Goal: Navigation & Orientation: Find specific page/section

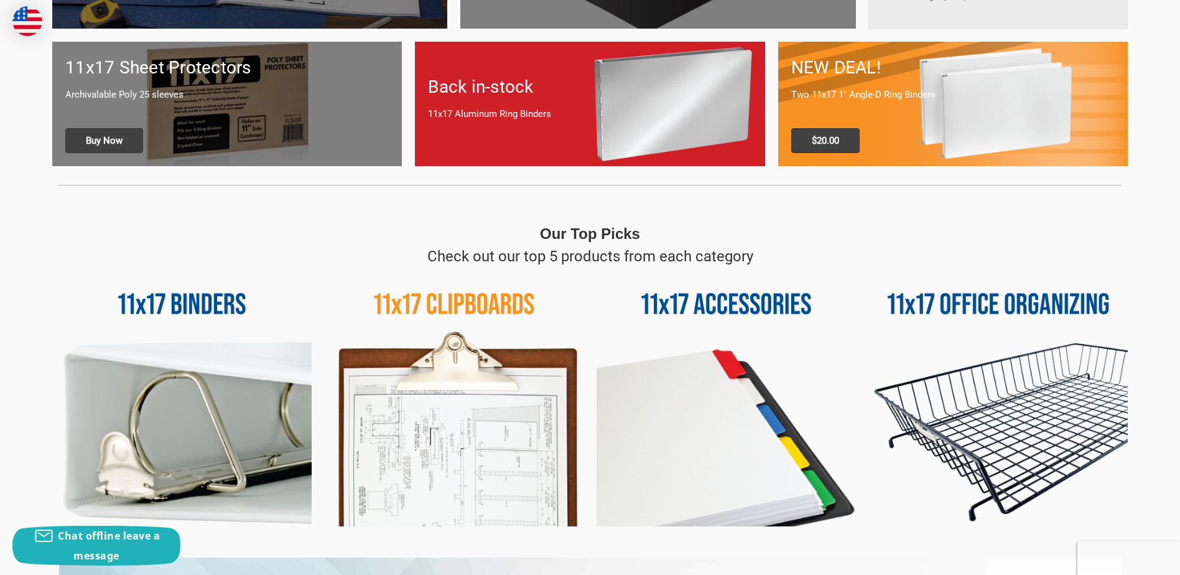
scroll to position [373, 0]
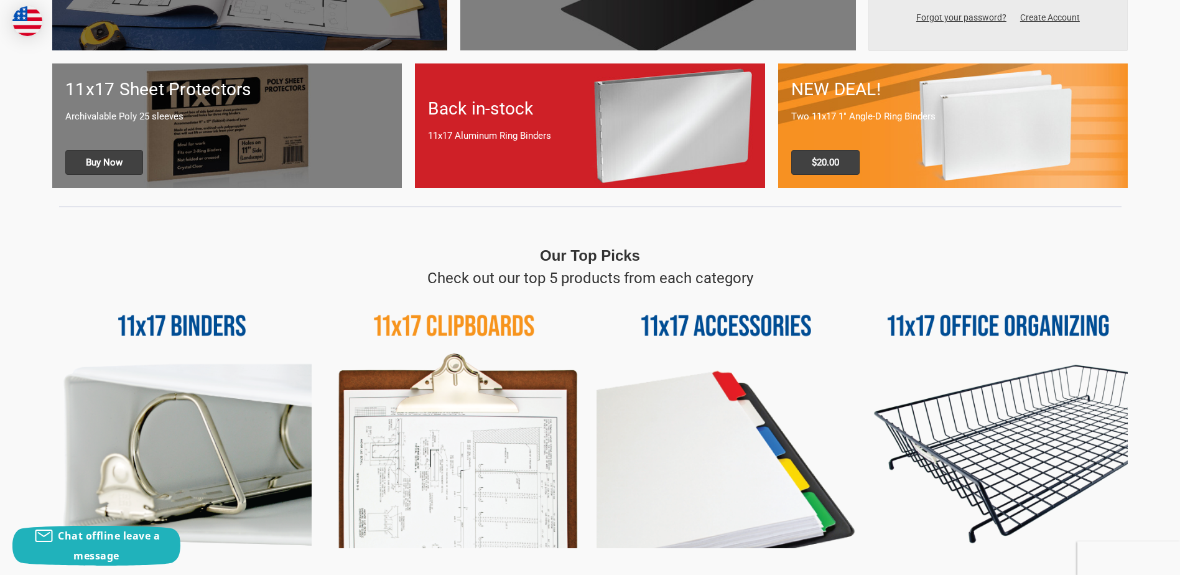
click at [157, 321] on img at bounding box center [181, 418] width 259 height 259
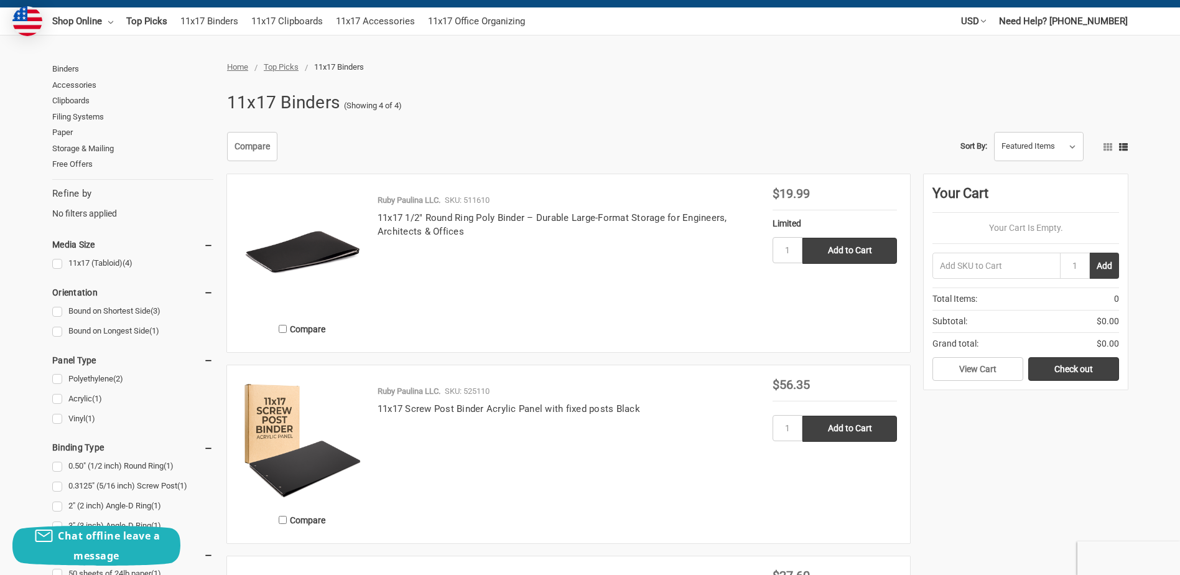
scroll to position [87, 0]
